Goal: Information Seeking & Learning: Find specific fact

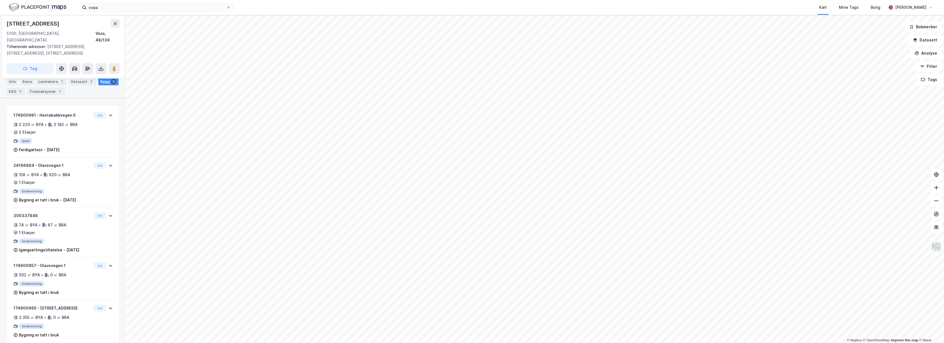
scroll to position [130, 0]
drag, startPoint x: 41, startPoint y: 25, endPoint x: 4, endPoint y: 23, distance: 36.5
click at [4, 23] on div "Olavsvegen 1 5700, Voss, Vestland Voss, 48/139 Tilhørende adresser: Olavsvegen …" at bounding box center [63, 47] width 122 height 64
copy div "Olavsvegen 1"
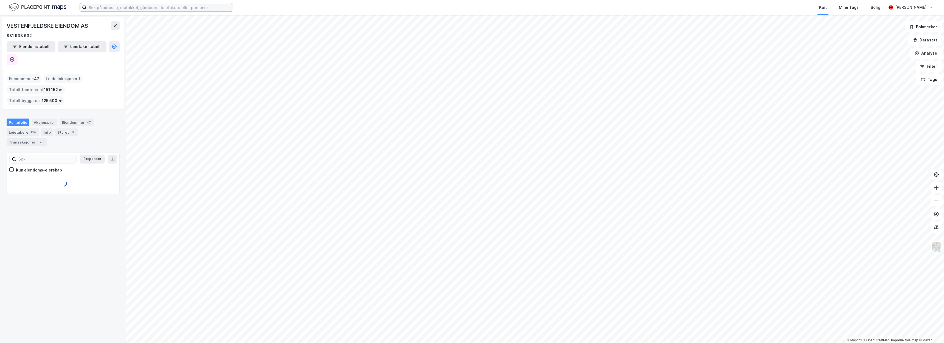
click at [109, 10] on input at bounding box center [159, 7] width 147 height 8
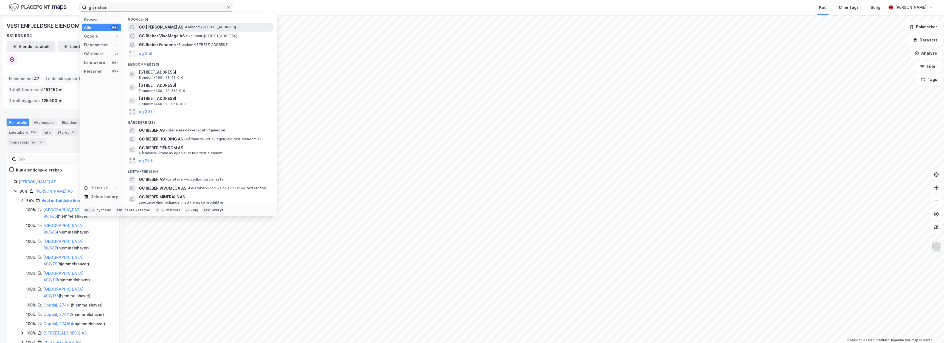
type input "gc rieber"
click at [144, 27] on span "GC [PERSON_NAME] AS" at bounding box center [161, 27] width 44 height 7
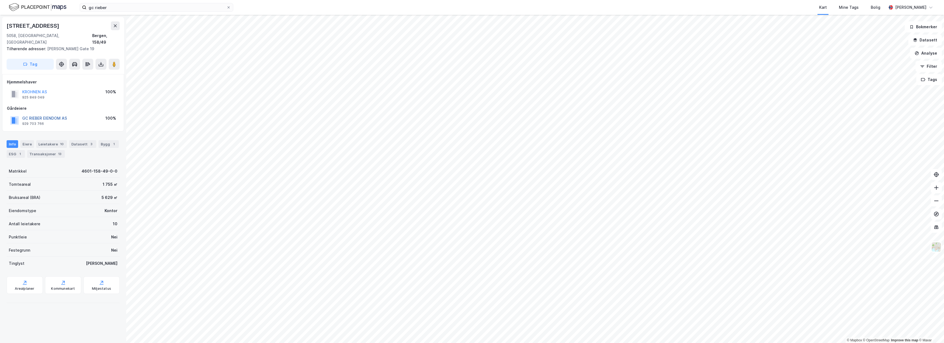
click at [0, 0] on button "GC RIEBER EIENDOM AS" at bounding box center [0, 0] width 0 height 0
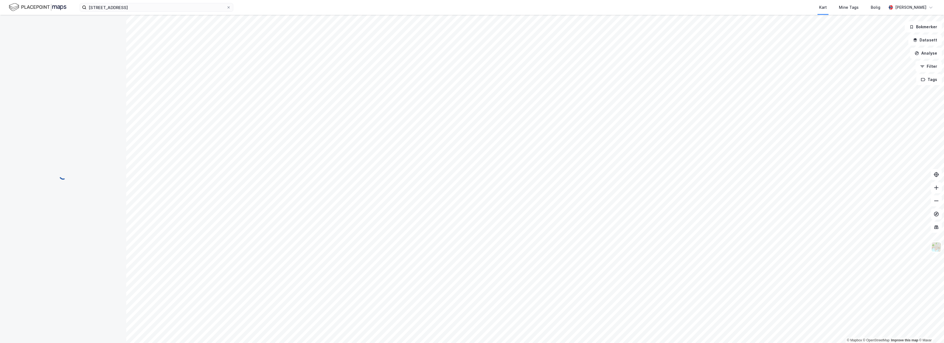
scroll to position [4, 0]
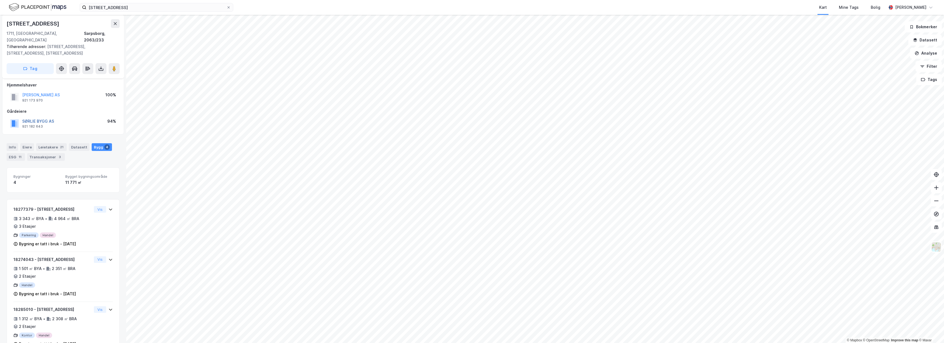
click at [0, 0] on button "SØRLIE BYGG AS" at bounding box center [0, 0] width 0 height 0
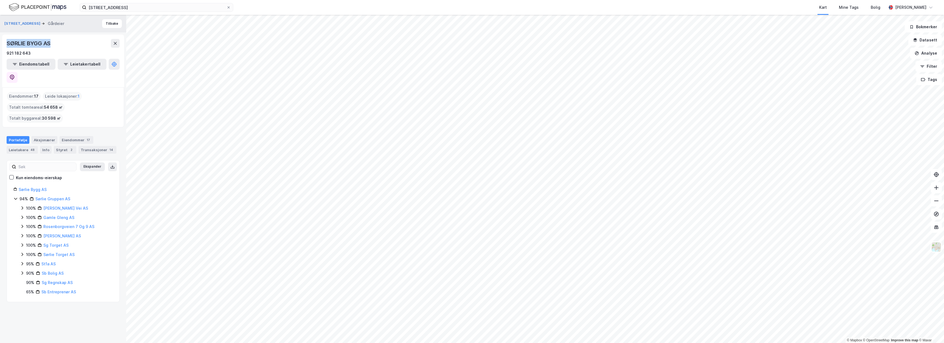
drag, startPoint x: 52, startPoint y: 47, endPoint x: 4, endPoint y: 45, distance: 47.8
click at [4, 45] on div "SØRLIE BYGG AS 921 182 643 Eiendomstabell Leietakertabell" at bounding box center [63, 61] width 122 height 53
copy div "SØRLIE BYGG AS"
click at [82, 47] on div "SØRLIE BYGG AS" at bounding box center [63, 43] width 113 height 9
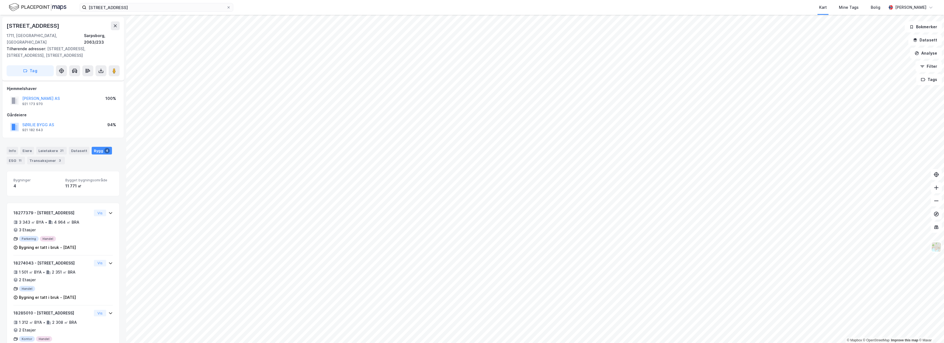
scroll to position [4, 0]
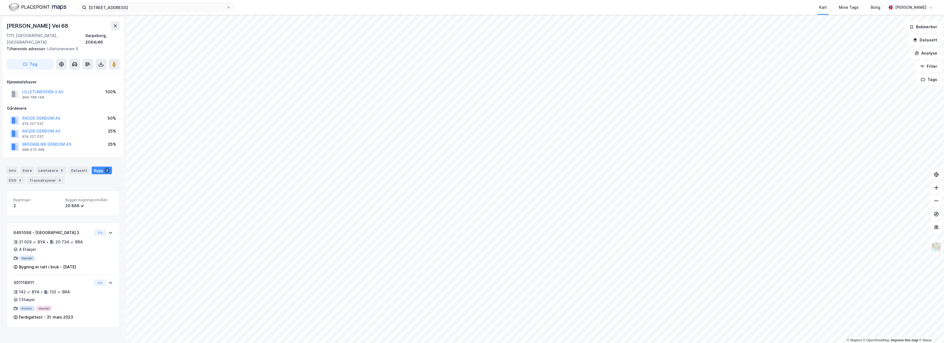
drag, startPoint x: 68, startPoint y: 27, endPoint x: 8, endPoint y: 27, distance: 60.6
click at [8, 27] on div "[PERSON_NAME] Vei 68" at bounding box center [38, 25] width 63 height 9
copy div "[PERSON_NAME] Vei 68"
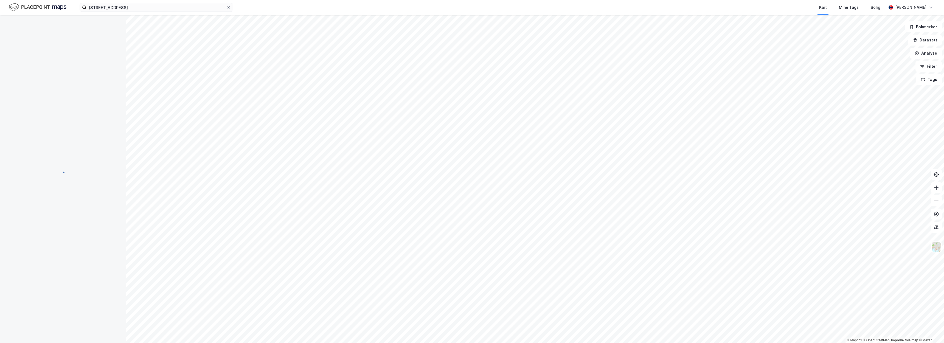
scroll to position [4, 0]
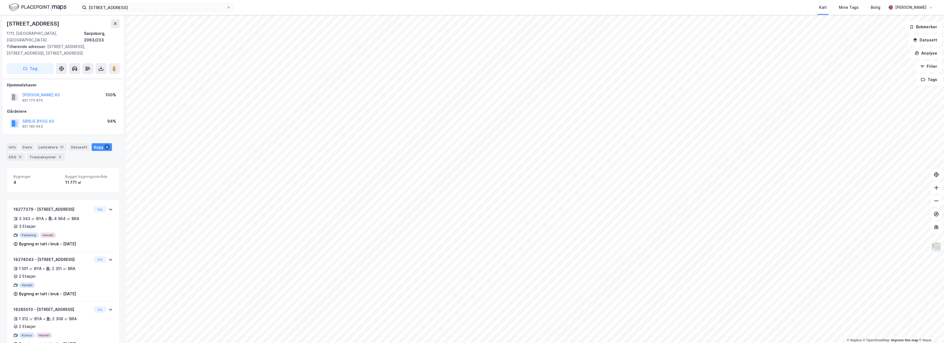
drag, startPoint x: 58, startPoint y: 24, endPoint x: 4, endPoint y: 24, distance: 54.1
click at [4, 24] on div "[STREET_ADDRESS] 1711, [GEOGRAPHIC_DATA], [GEOGRAPHIC_DATA], 2063/233 Tilhørend…" at bounding box center [63, 47] width 122 height 64
copy div "[STREET_ADDRESS]"
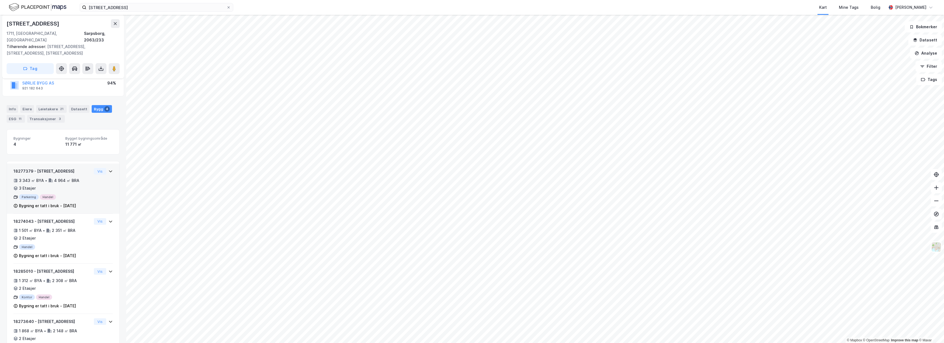
scroll to position [42, 0]
